Goal: Information Seeking & Learning: Find specific fact

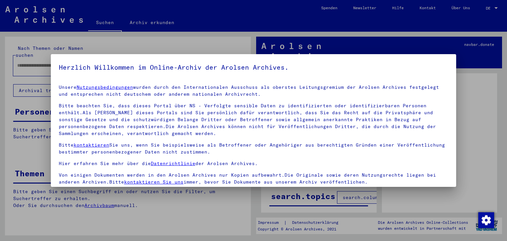
scroll to position [57, 0]
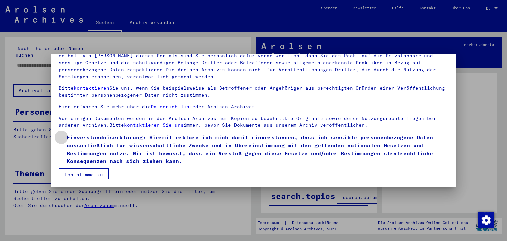
click at [103, 149] on span "Einverständniserklärung: Hiermit erkläre ich mich damit einverstanden, dass ich…" at bounding box center [258, 149] width 382 height 32
click at [88, 173] on button "Ich stimme zu" at bounding box center [84, 174] width 50 height 13
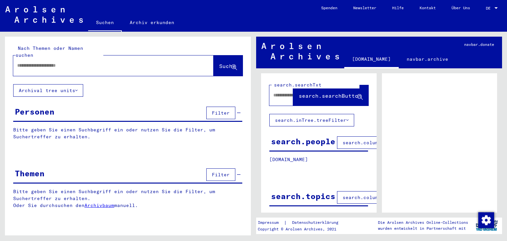
click at [72, 62] on input "text" at bounding box center [107, 65] width 180 height 7
type input "*******"
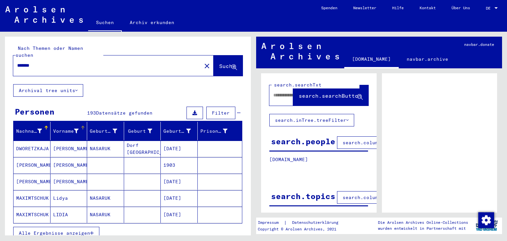
click at [66, 128] on div "Vorname" at bounding box center [66, 131] width 26 height 7
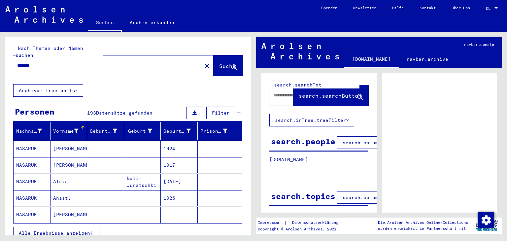
click at [84, 230] on span "Alle Ergebnisse anzeigen" at bounding box center [54, 233] width 71 height 6
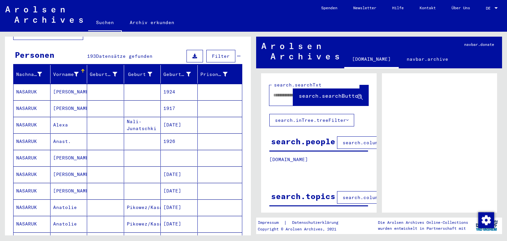
scroll to position [65, 0]
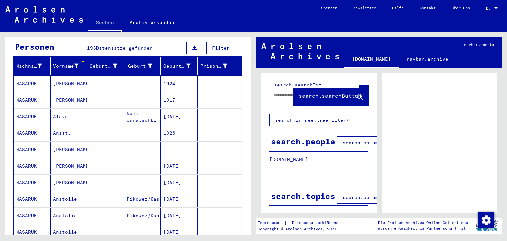
click at [176, 92] on mat-cell "1917" at bounding box center [179, 100] width 37 height 16
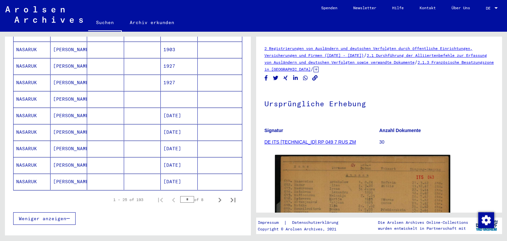
scroll to position [367, 0]
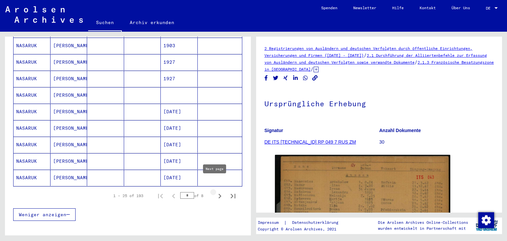
click at [218, 191] on icon "Next page" at bounding box center [219, 195] width 9 height 9
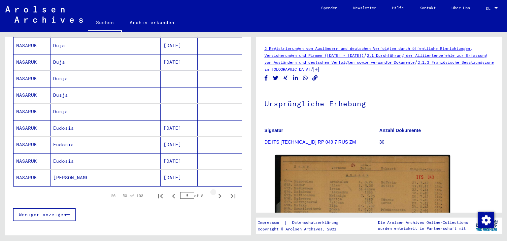
click at [218, 191] on icon "Next page" at bounding box center [219, 195] width 9 height 9
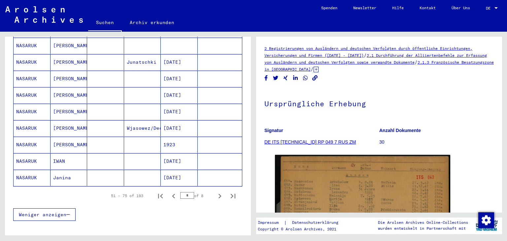
click at [218, 191] on icon "Next page" at bounding box center [219, 195] width 9 height 9
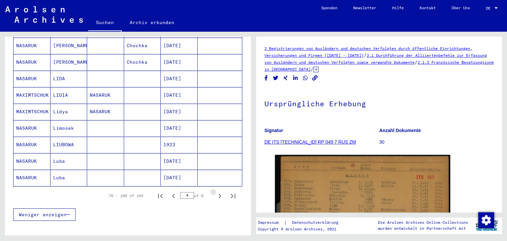
click at [218, 191] on icon "Next page" at bounding box center [219, 195] width 9 height 9
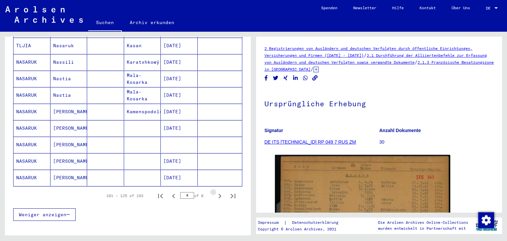
click at [218, 191] on icon "Next page" at bounding box center [219, 195] width 9 height 9
type input "*"
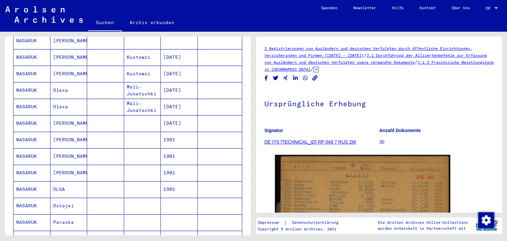
scroll to position [302, 0]
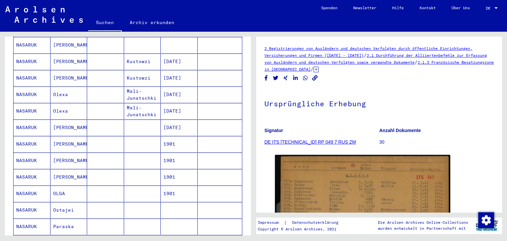
click at [140, 75] on mat-cell "Kustowzi" at bounding box center [142, 78] width 37 height 16
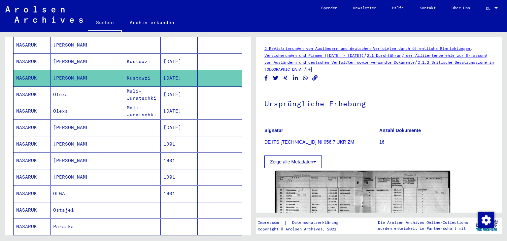
click at [187, 89] on mat-cell "[DATE]" at bounding box center [179, 94] width 37 height 16
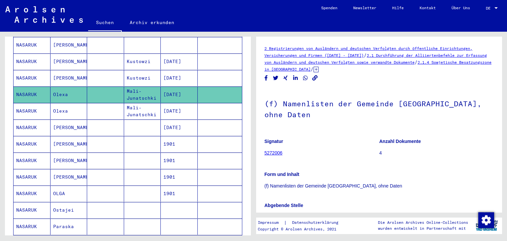
click at [218, 107] on mat-cell at bounding box center [220, 111] width 45 height 16
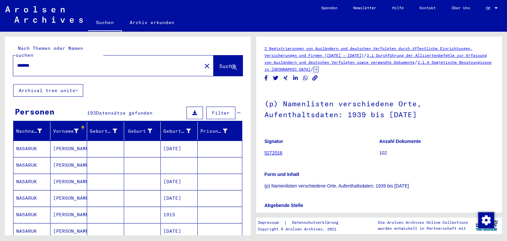
click at [72, 62] on input "*******" at bounding box center [107, 65] width 180 height 7
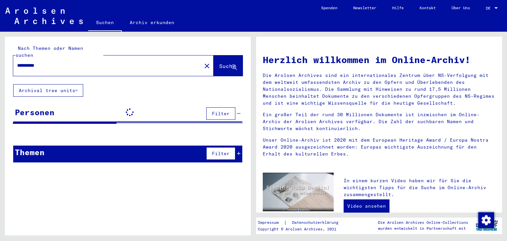
click at [31, 62] on input "**********" at bounding box center [105, 65] width 176 height 7
type input "**********"
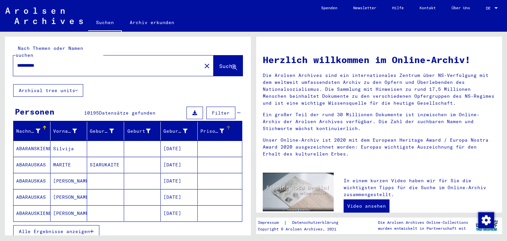
click at [202, 128] on div "Prisoner #" at bounding box center [212, 131] width 24 height 7
click at [70, 228] on span "Alle Ergebnisse anzeigen" at bounding box center [54, 231] width 71 height 6
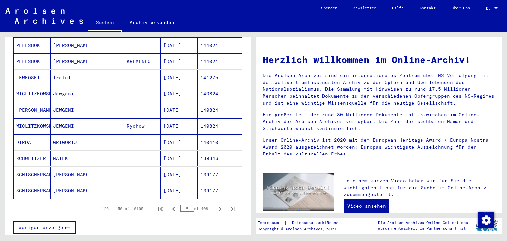
scroll to position [347, 0]
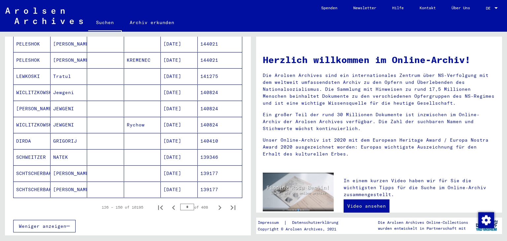
click at [183, 204] on input "*" at bounding box center [187, 207] width 14 height 7
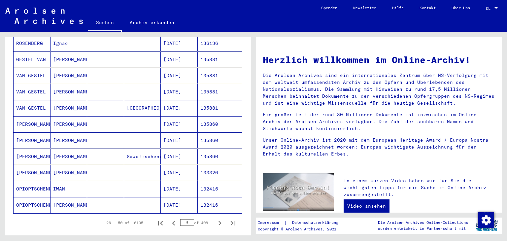
scroll to position [337, 0]
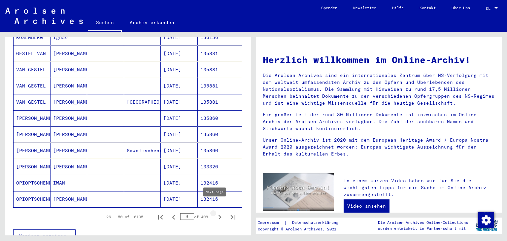
click at [216, 212] on icon "Next page" at bounding box center [219, 216] width 9 height 9
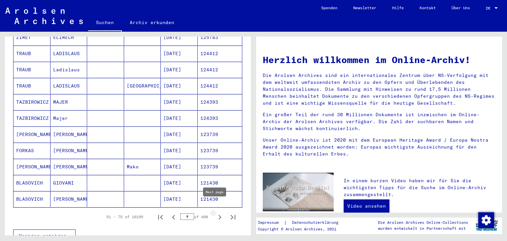
click at [218, 215] on icon "Next page" at bounding box center [219, 217] width 3 height 5
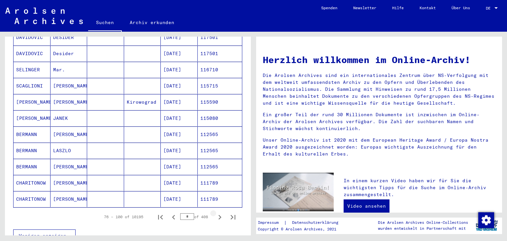
click at [218, 215] on icon "Next page" at bounding box center [219, 217] width 3 height 5
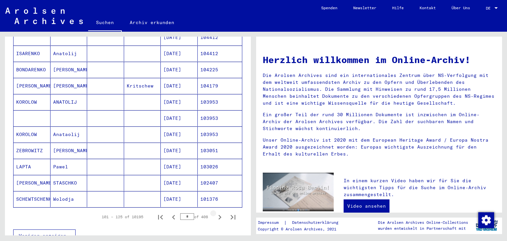
click at [218, 215] on icon "Next page" at bounding box center [219, 217] width 3 height 5
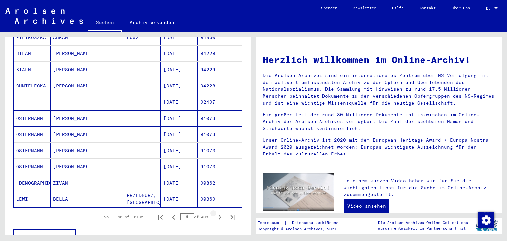
click at [218, 215] on icon "Next page" at bounding box center [219, 217] width 3 height 5
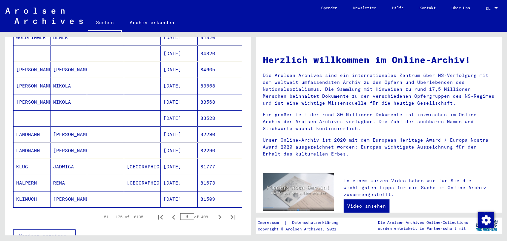
click at [213, 110] on mat-cell "83528" at bounding box center [220, 118] width 45 height 16
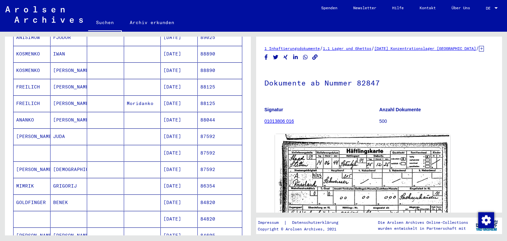
scroll to position [179, 0]
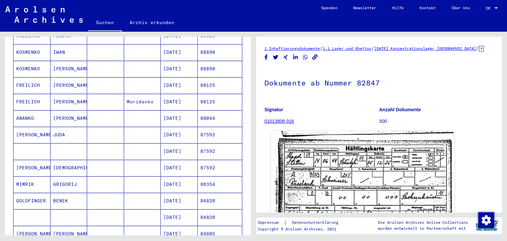
click at [323, 162] on img at bounding box center [363, 195] width 184 height 129
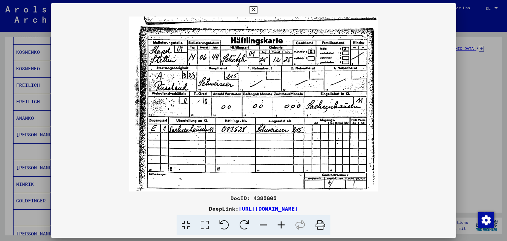
click at [456, 123] on img at bounding box center [253, 103] width 405 height 175
click at [456, 107] on div at bounding box center [253, 120] width 507 height 241
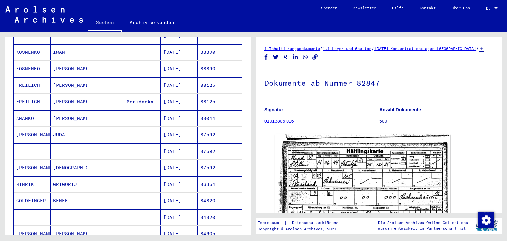
click at [479, 88] on h1 "Dokumente ab Nummer 82847" at bounding box center [378, 82] width 229 height 29
click at [181, 143] on mat-cell "[DATE]" at bounding box center [179, 151] width 37 height 16
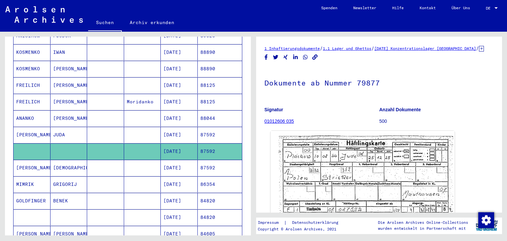
click at [306, 157] on img at bounding box center [363, 195] width 184 height 129
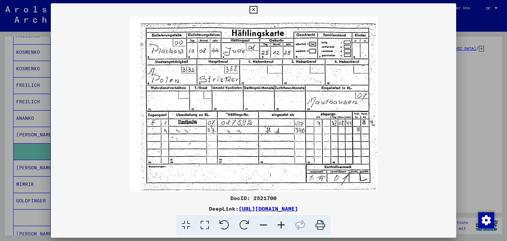
click at [474, 121] on div at bounding box center [253, 120] width 507 height 241
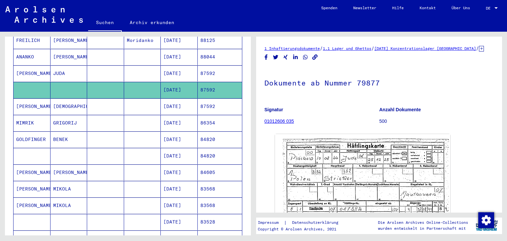
scroll to position [248, 0]
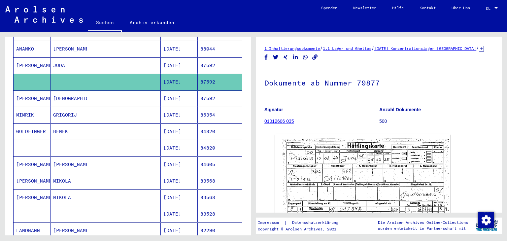
click at [219, 142] on mat-cell "84820" at bounding box center [220, 148] width 45 height 16
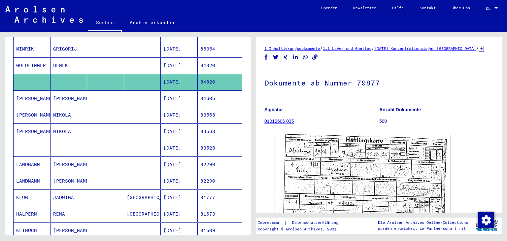
scroll to position [318, 0]
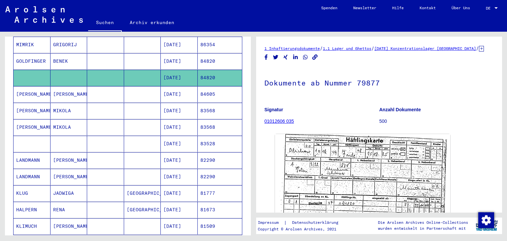
click at [211, 136] on mat-cell "83528" at bounding box center [220, 144] width 45 height 16
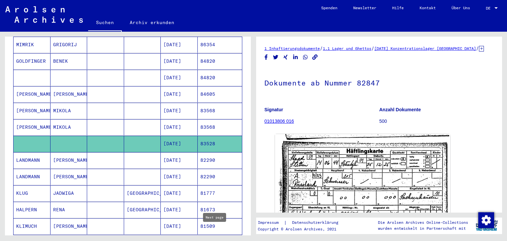
click at [218, 240] on icon "Next page" at bounding box center [219, 244] width 3 height 5
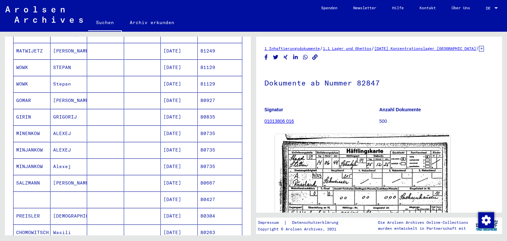
scroll to position [164, 0]
click at [200, 191] on mat-cell "80427" at bounding box center [220, 199] width 45 height 16
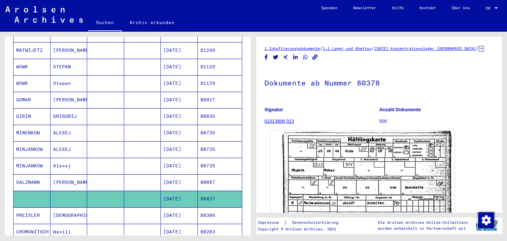
click at [293, 148] on img at bounding box center [363, 195] width 184 height 129
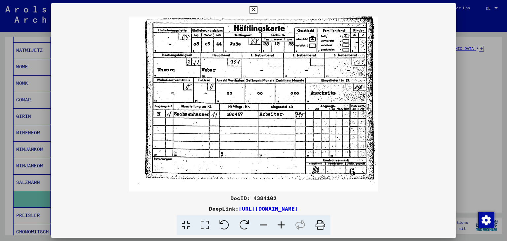
click at [458, 126] on div at bounding box center [253, 120] width 507 height 241
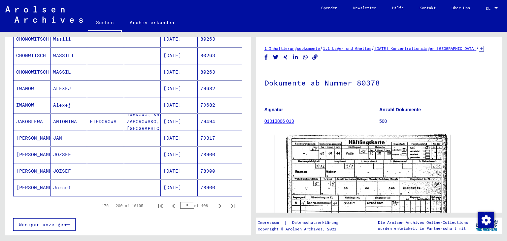
scroll to position [358, 0]
click at [216, 200] on icon "Next page" at bounding box center [219, 204] width 9 height 9
type input "*"
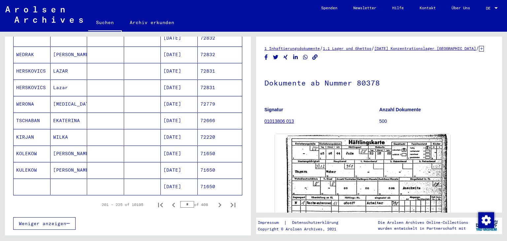
click at [221, 178] on mat-cell "71650" at bounding box center [220, 186] width 45 height 16
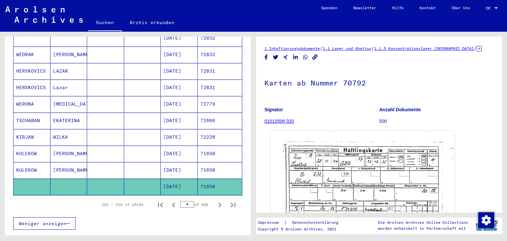
click at [291, 160] on img at bounding box center [363, 195] width 184 height 129
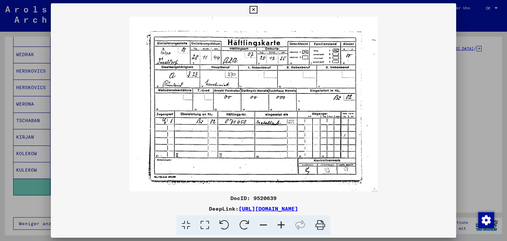
click at [439, 168] on img at bounding box center [253, 103] width 405 height 175
click at [468, 126] on div at bounding box center [253, 120] width 507 height 241
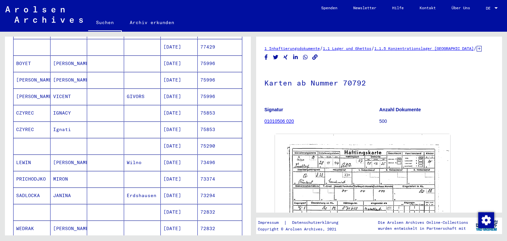
scroll to position [185, 0]
click at [221, 137] on mat-cell "75290" at bounding box center [220, 145] width 45 height 16
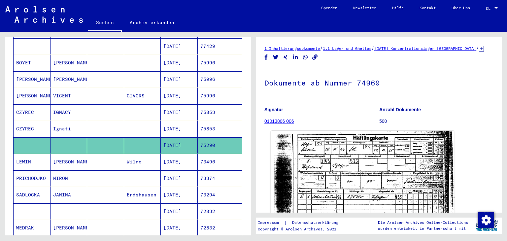
click at [296, 170] on img at bounding box center [363, 195] width 184 height 129
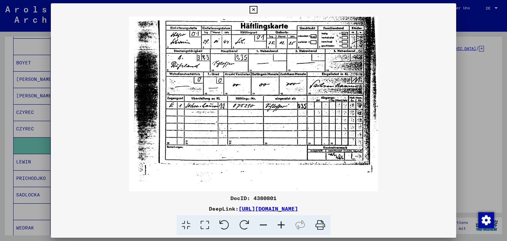
click at [454, 118] on img at bounding box center [253, 103] width 405 height 175
click at [480, 107] on div at bounding box center [253, 120] width 507 height 241
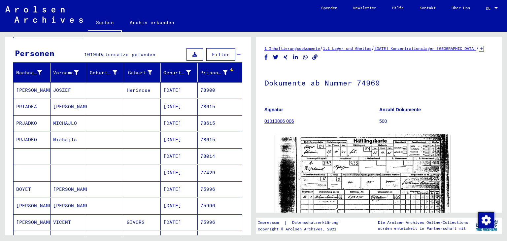
scroll to position [61, 0]
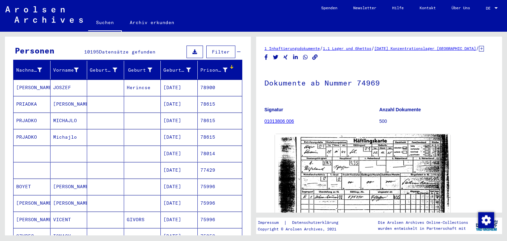
click at [214, 145] on mat-cell "78014" at bounding box center [220, 153] width 45 height 16
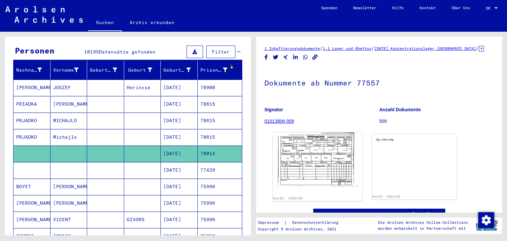
click at [306, 161] on img at bounding box center [317, 163] width 89 height 63
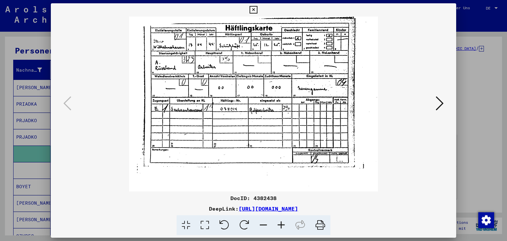
click at [495, 105] on div at bounding box center [253, 120] width 507 height 241
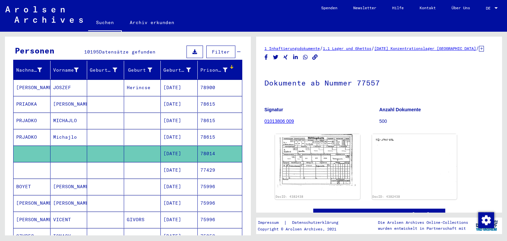
click at [222, 162] on mat-cell "77429" at bounding box center [220, 170] width 45 height 16
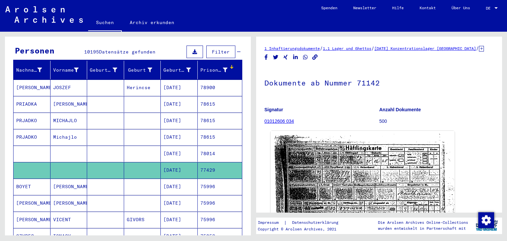
click at [305, 166] on img at bounding box center [363, 195] width 184 height 129
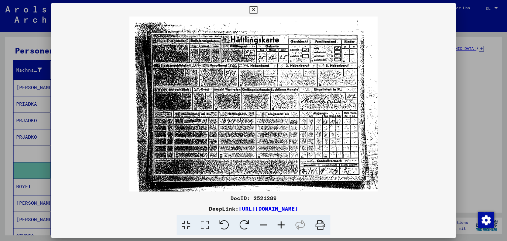
click at [485, 100] on div at bounding box center [253, 120] width 507 height 241
